Goal: Check status

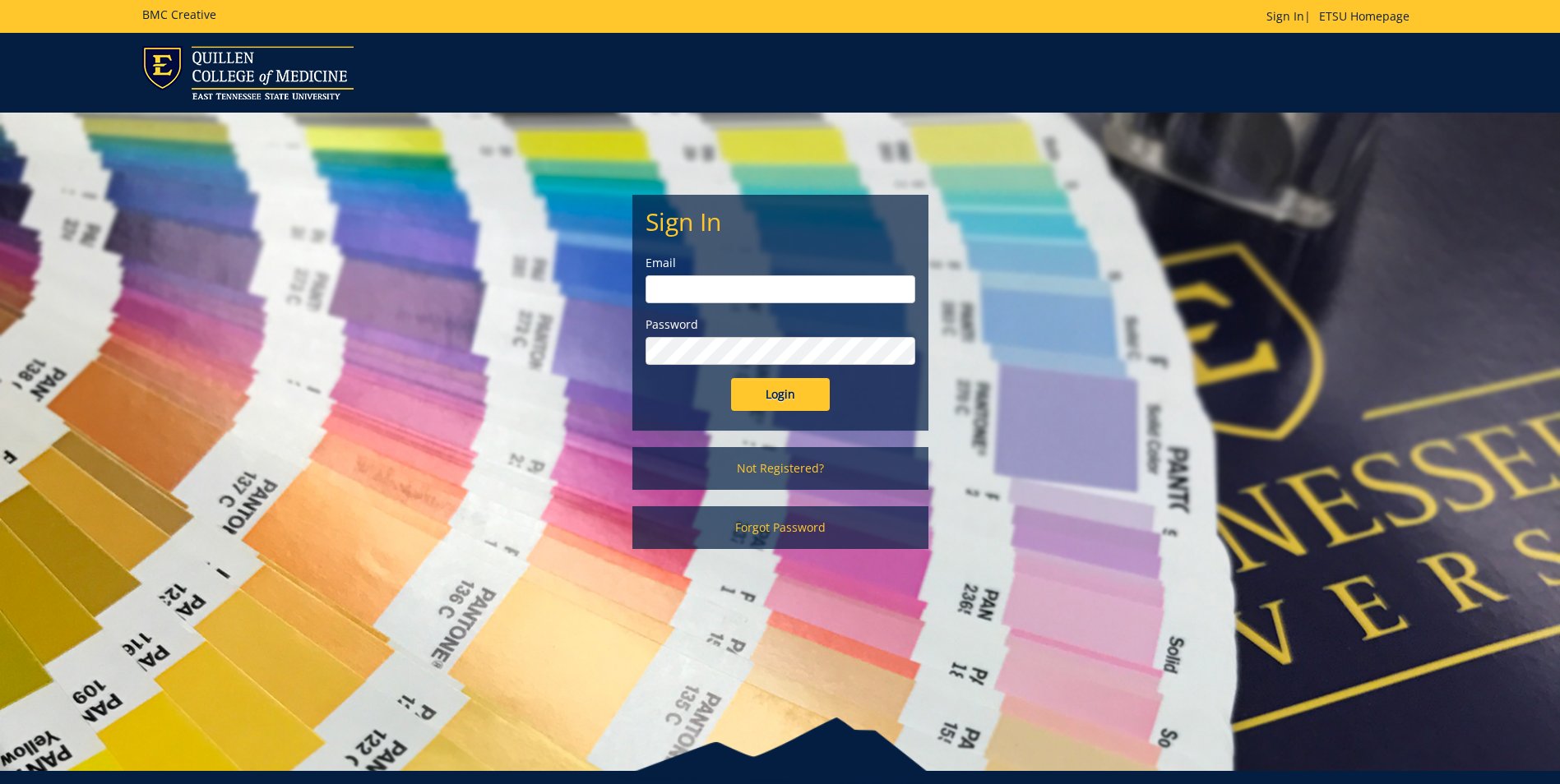
click at [660, 284] on input "email" at bounding box center [780, 289] width 269 height 28
type input "[EMAIL_ADDRESS][DOMAIN_NAME]"
click at [731, 378] on input "Login" at bounding box center [780, 395] width 98 height 33
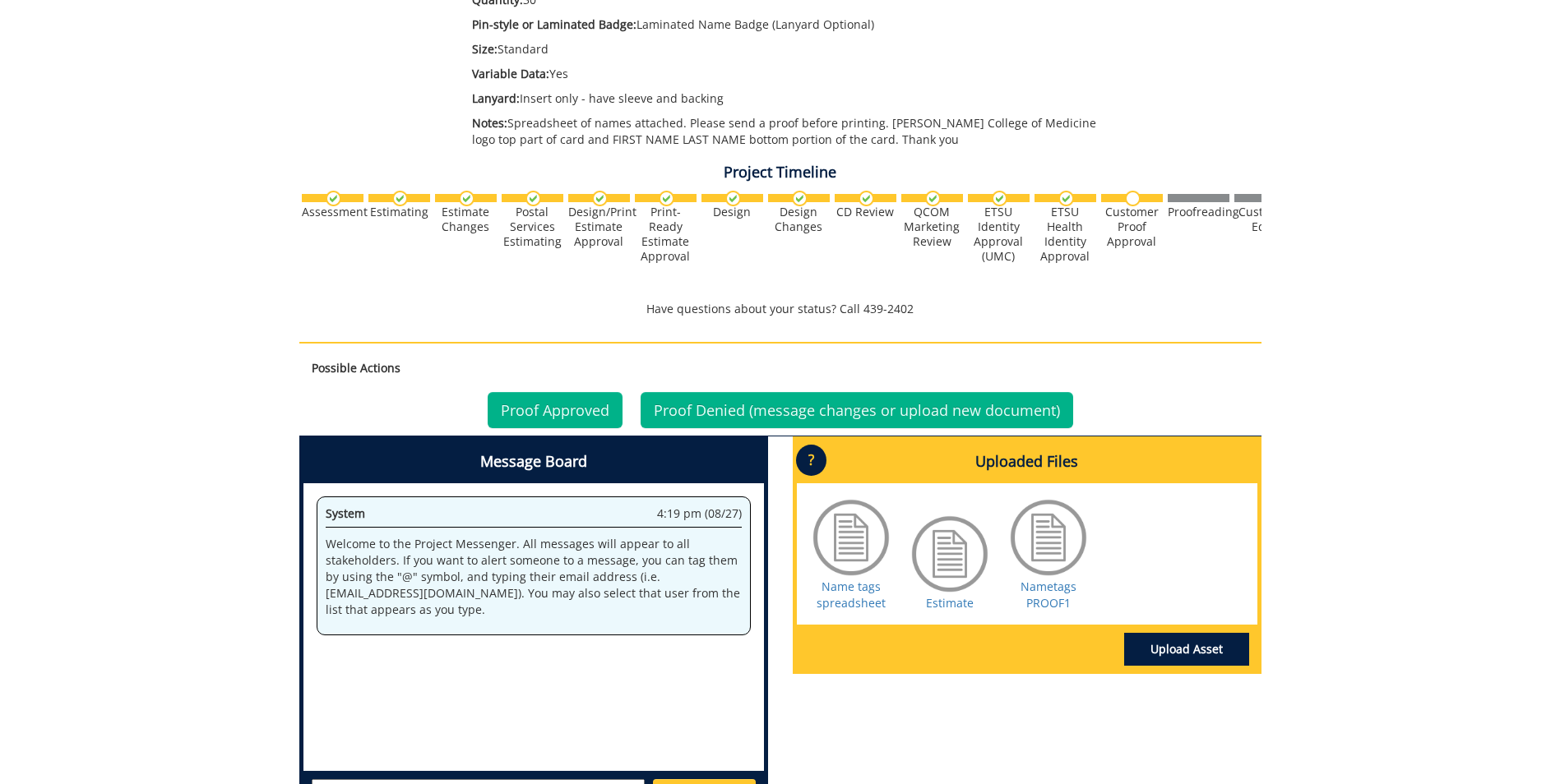
scroll to position [440, 0]
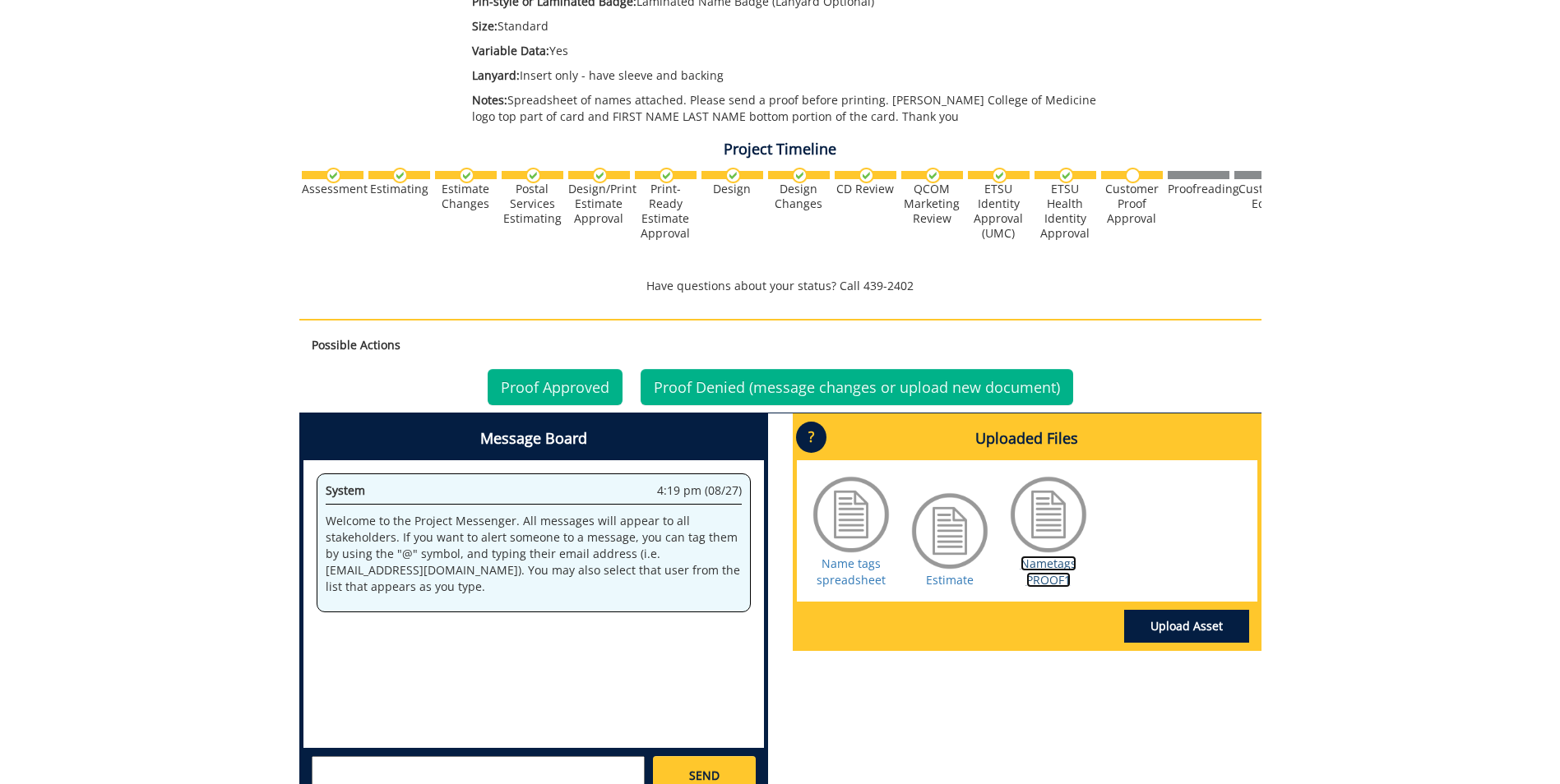
click at [1047, 561] on link "Nametags PROOF1" at bounding box center [1048, 571] width 56 height 32
click at [555, 383] on link "Proof Approved" at bounding box center [555, 388] width 135 height 37
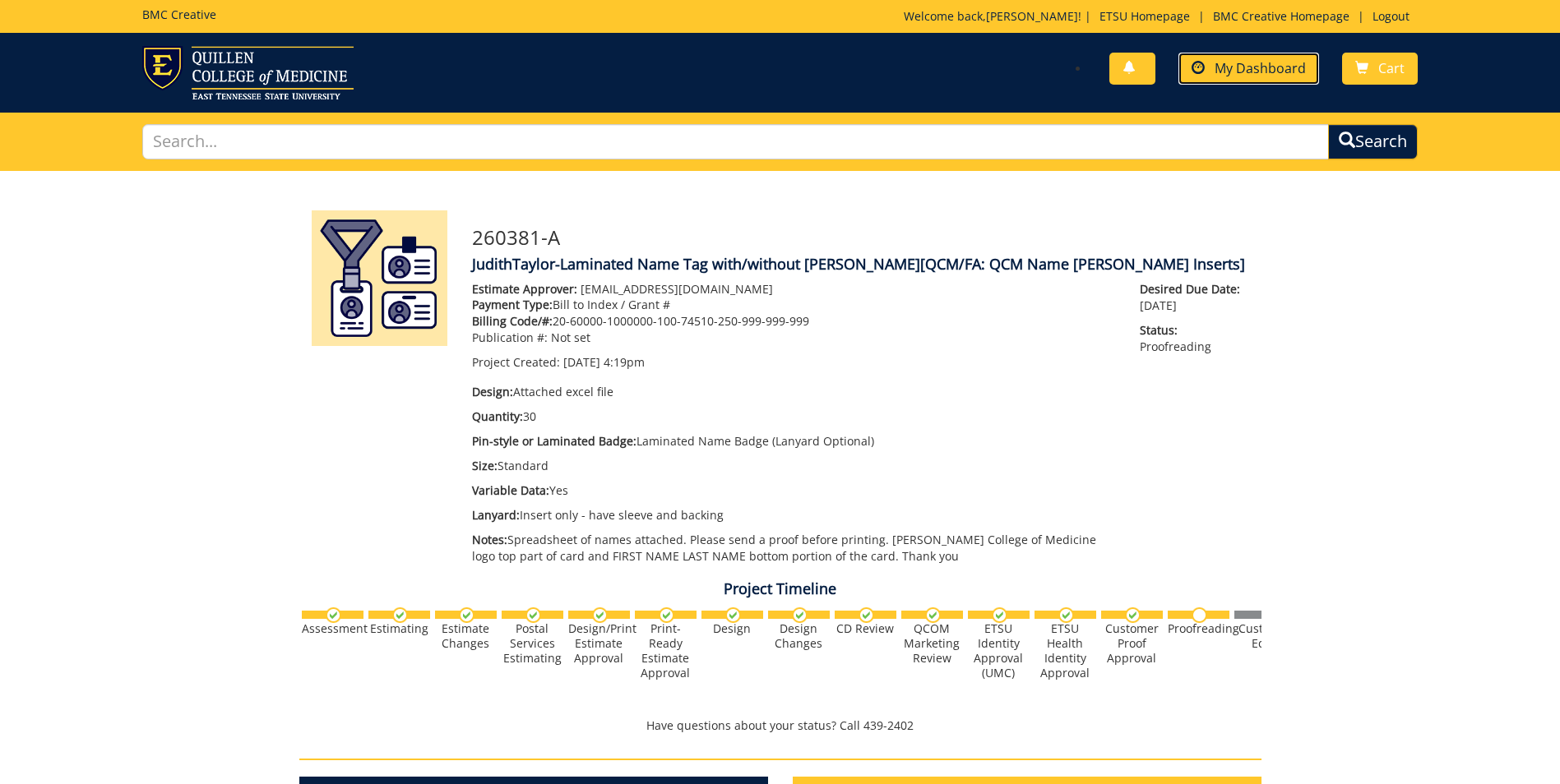
click at [1281, 67] on span "My Dashboard" at bounding box center [1260, 68] width 92 height 18
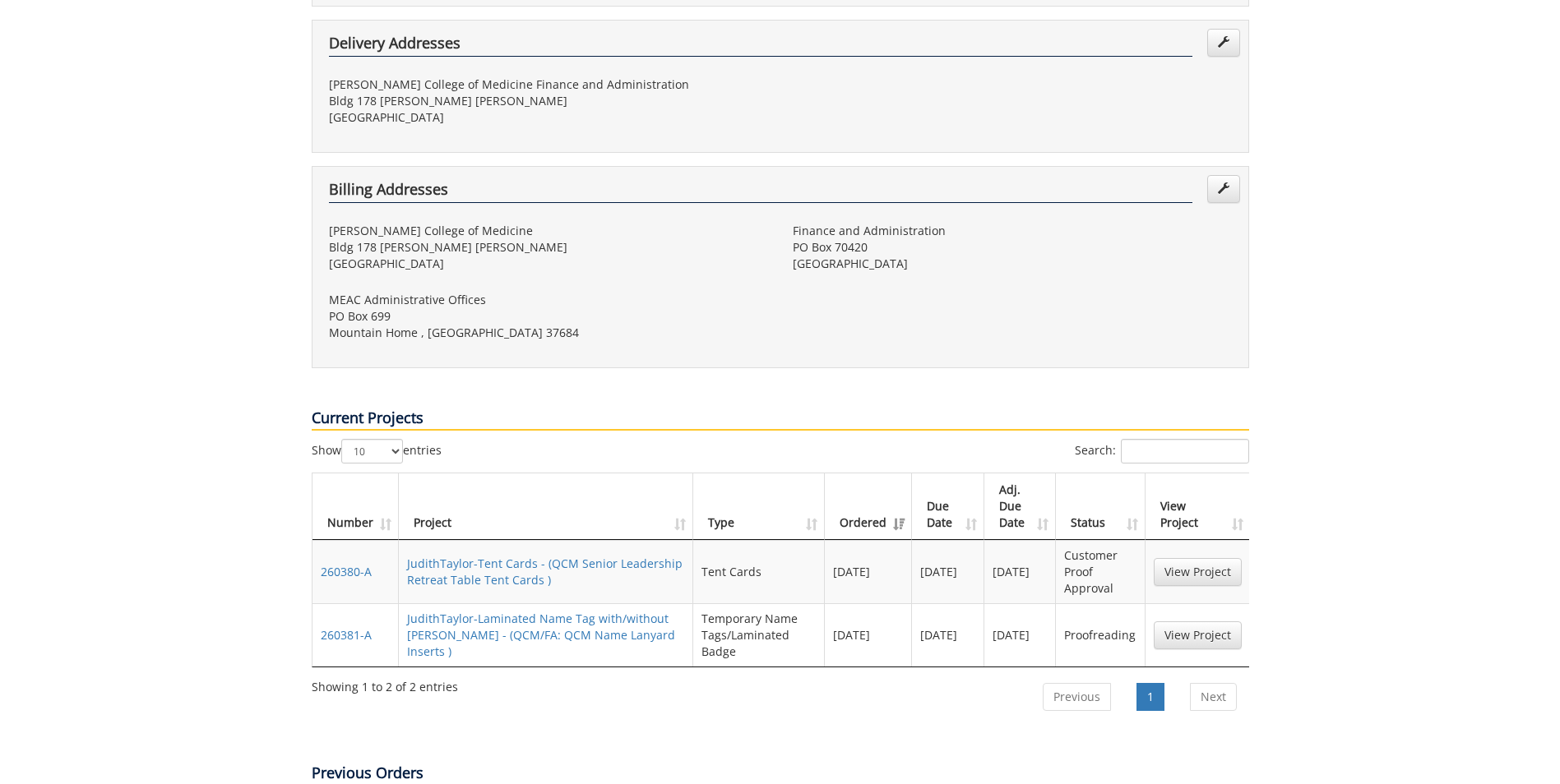
scroll to position [457, 0]
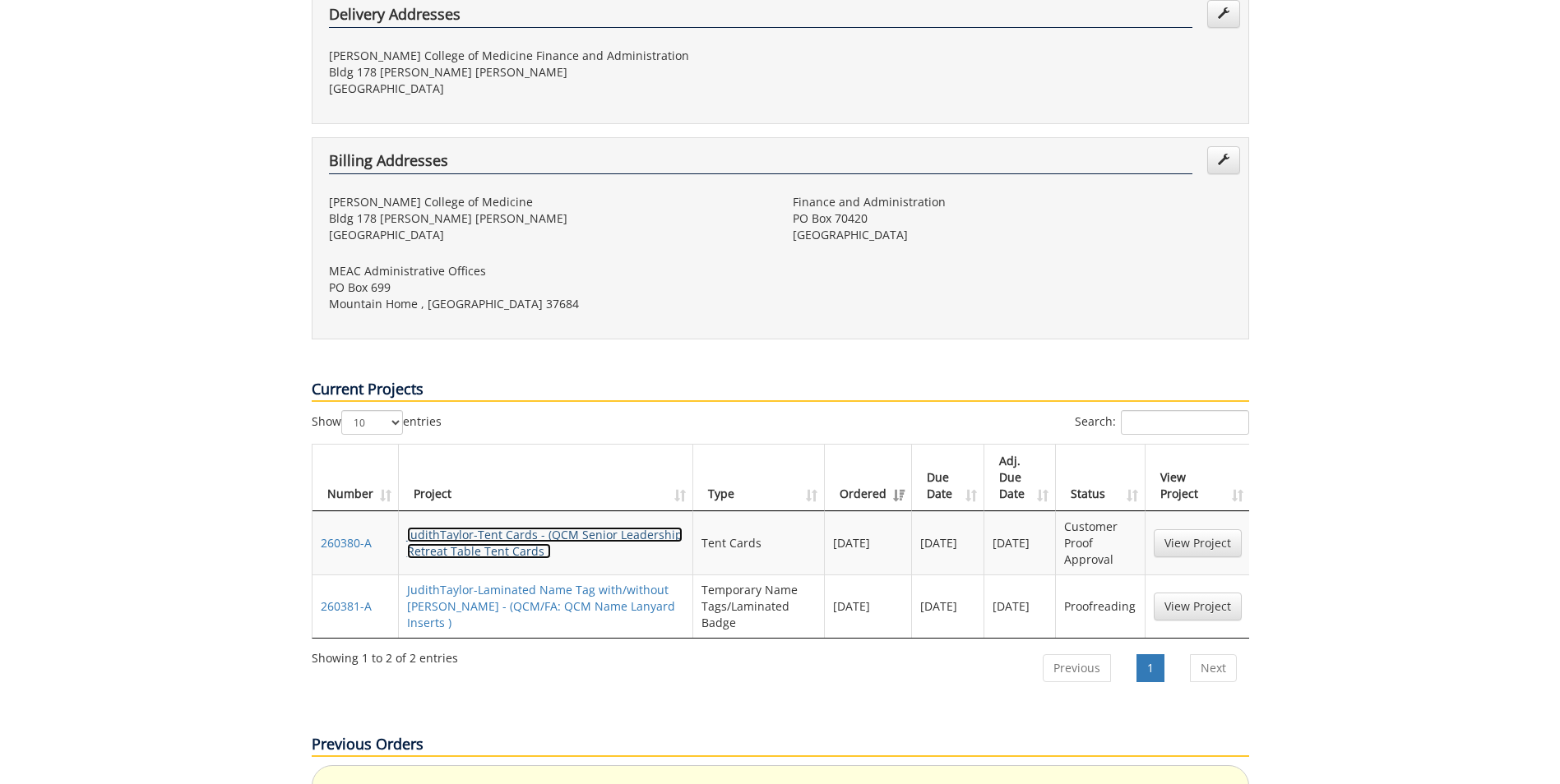
click at [511, 527] on link "JudithTaylor-Tent Cards - (QCM Senior Leadership Retreat Table Tent Cards )" at bounding box center [545, 543] width 275 height 32
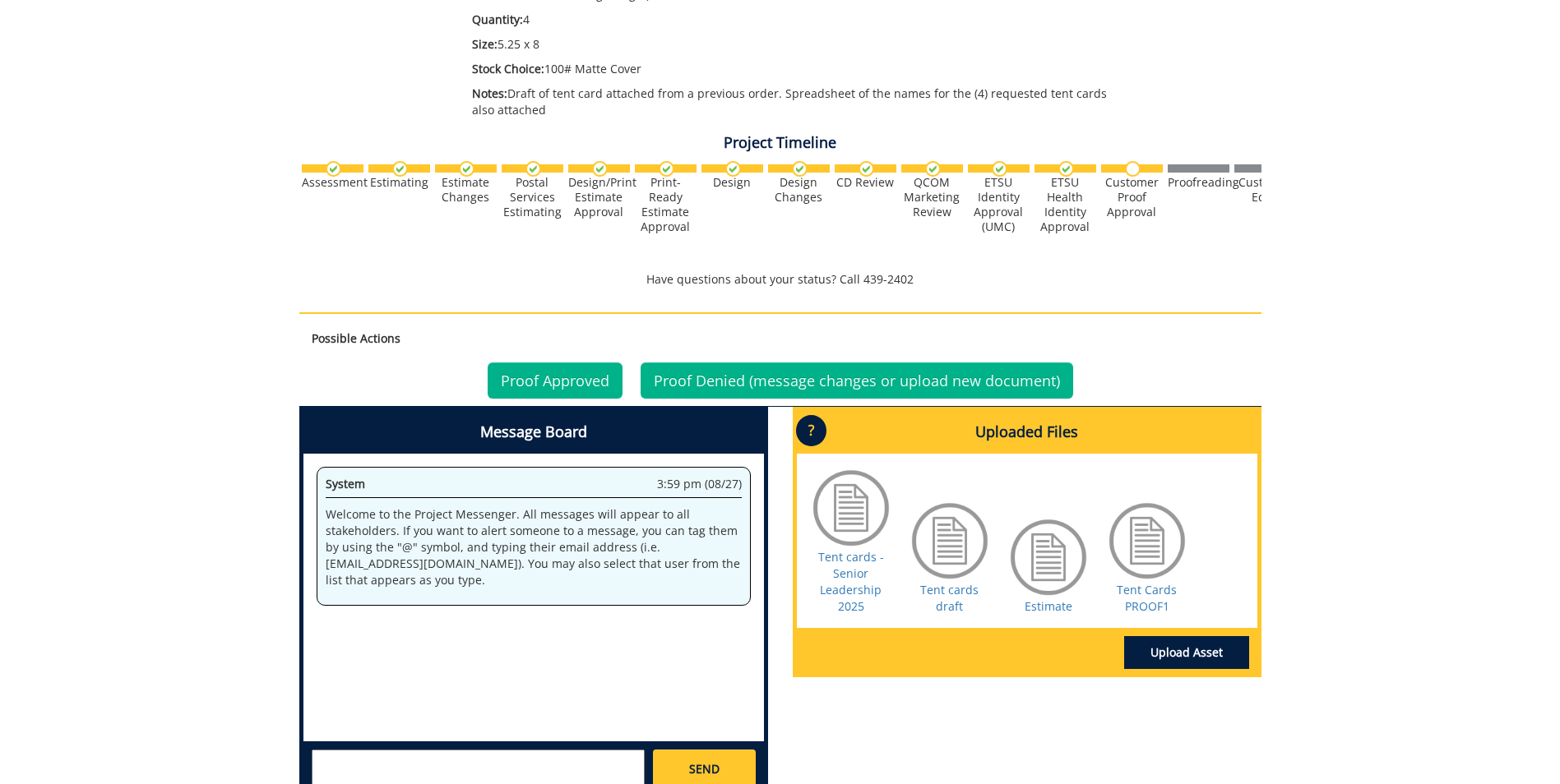
scroll to position [417, 0]
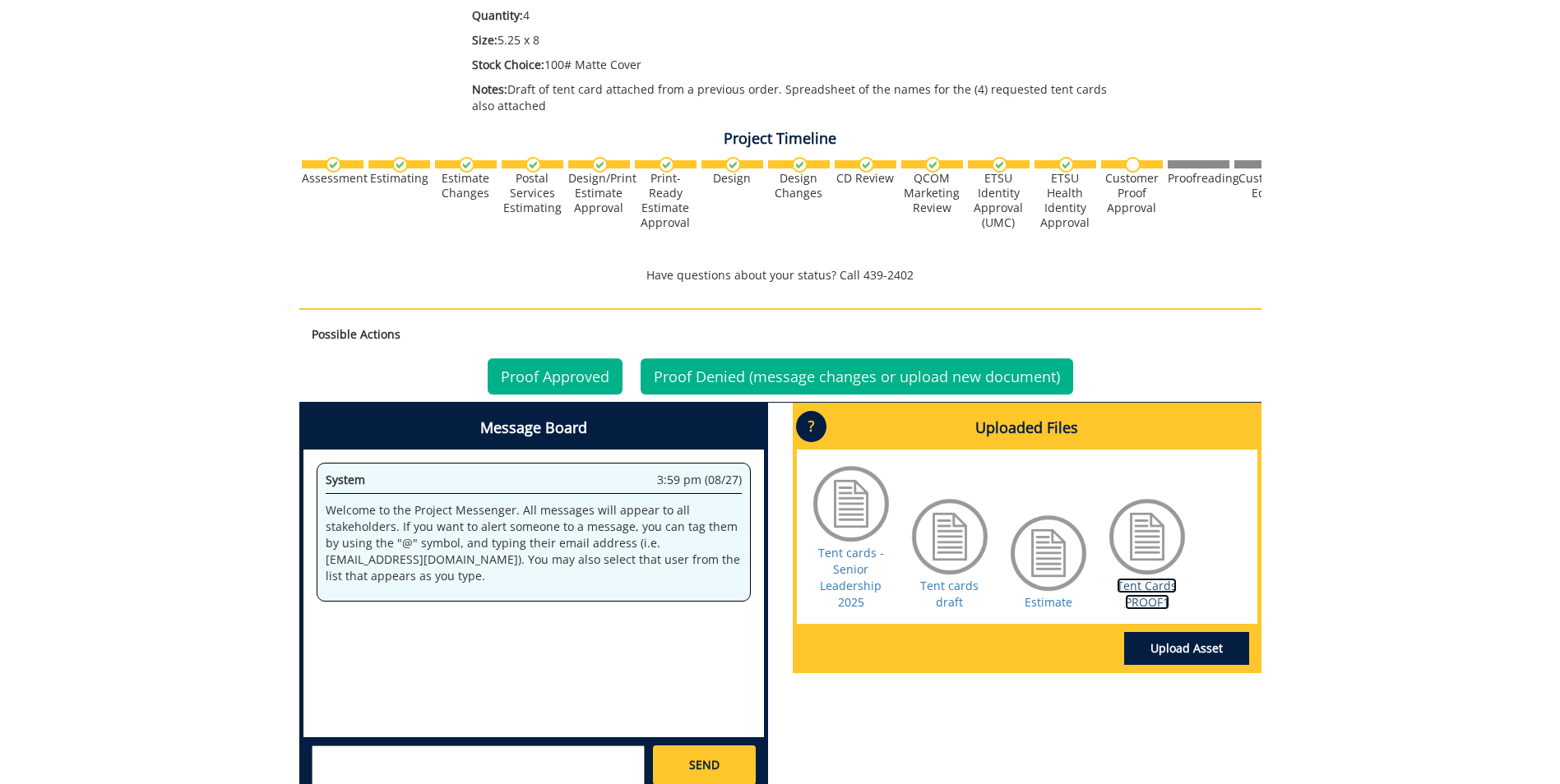
click at [1136, 599] on link "Tent Cards PROOF1" at bounding box center [1146, 593] width 60 height 32
click at [570, 372] on link "Proof Approved" at bounding box center [555, 376] width 135 height 37
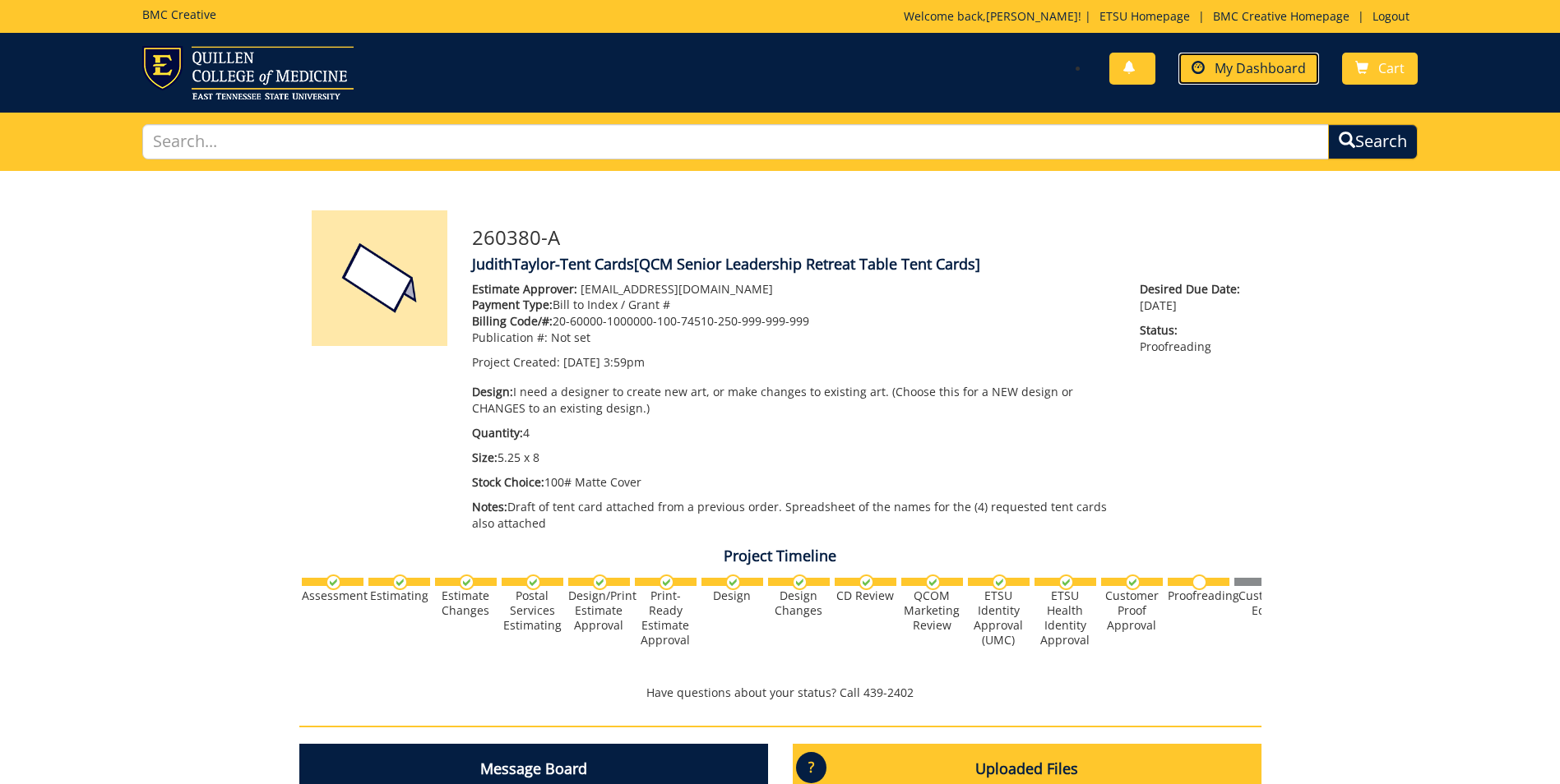
click at [1264, 71] on span "My Dashboard" at bounding box center [1260, 68] width 92 height 18
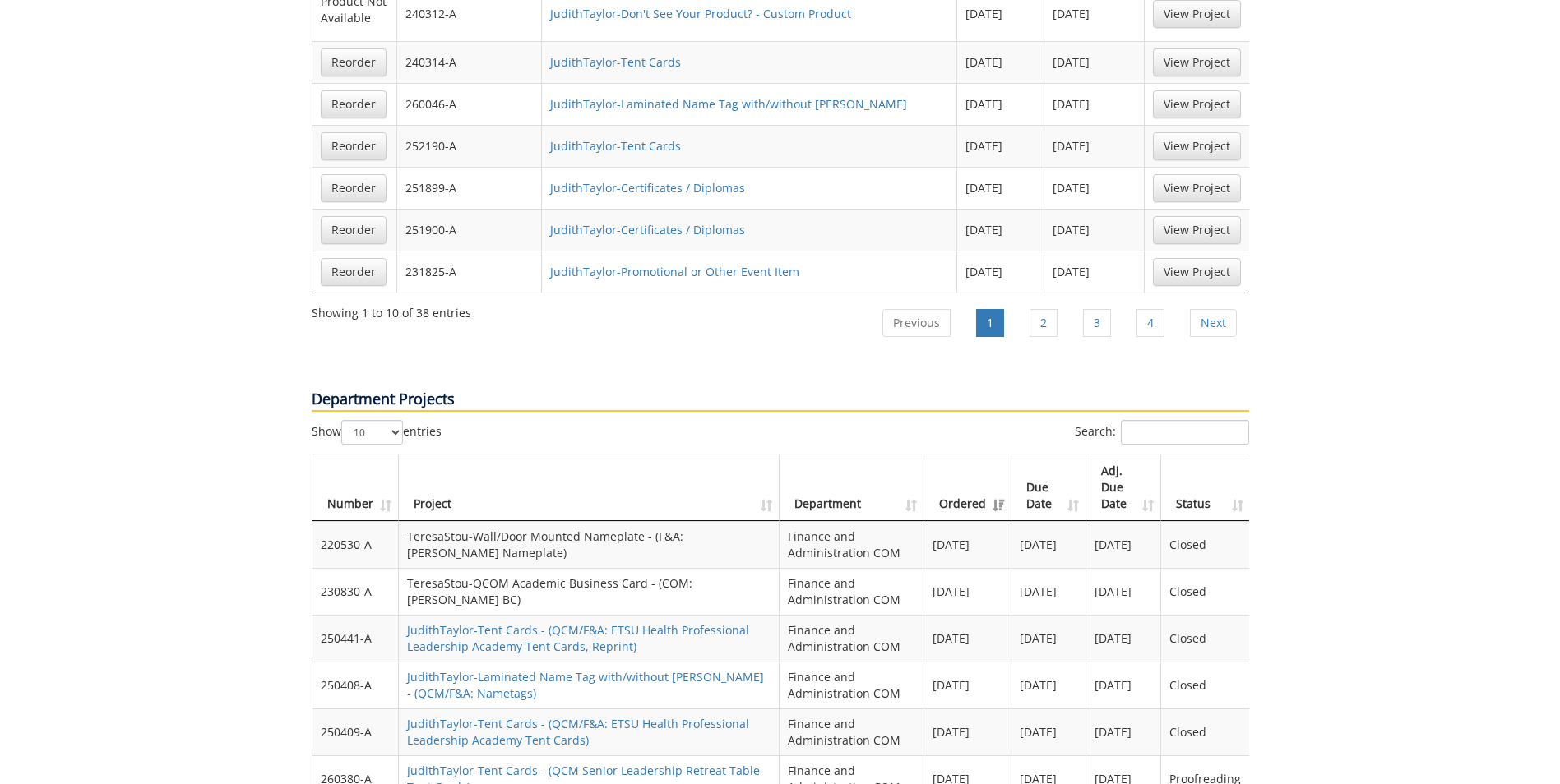
scroll to position [1578, 0]
